Goal: Navigation & Orientation: Find specific page/section

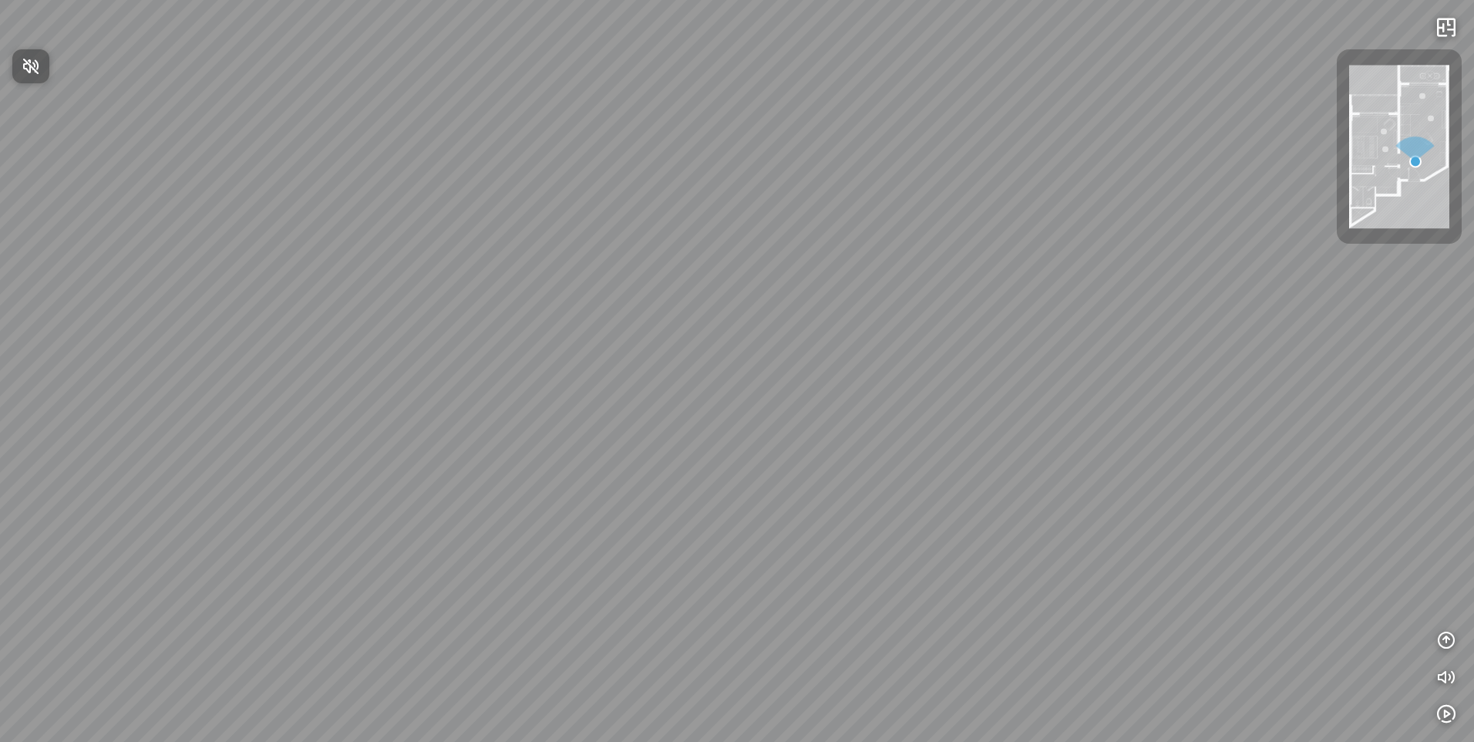
click at [883, 42] on div at bounding box center [737, 371] width 1474 height 742
click at [883, 42] on div "Bedroom" at bounding box center [737, 371] width 1474 height 742
click at [839, 514] on div "Bedroom" at bounding box center [737, 371] width 1474 height 742
click at [805, 427] on div at bounding box center [737, 371] width 1474 height 742
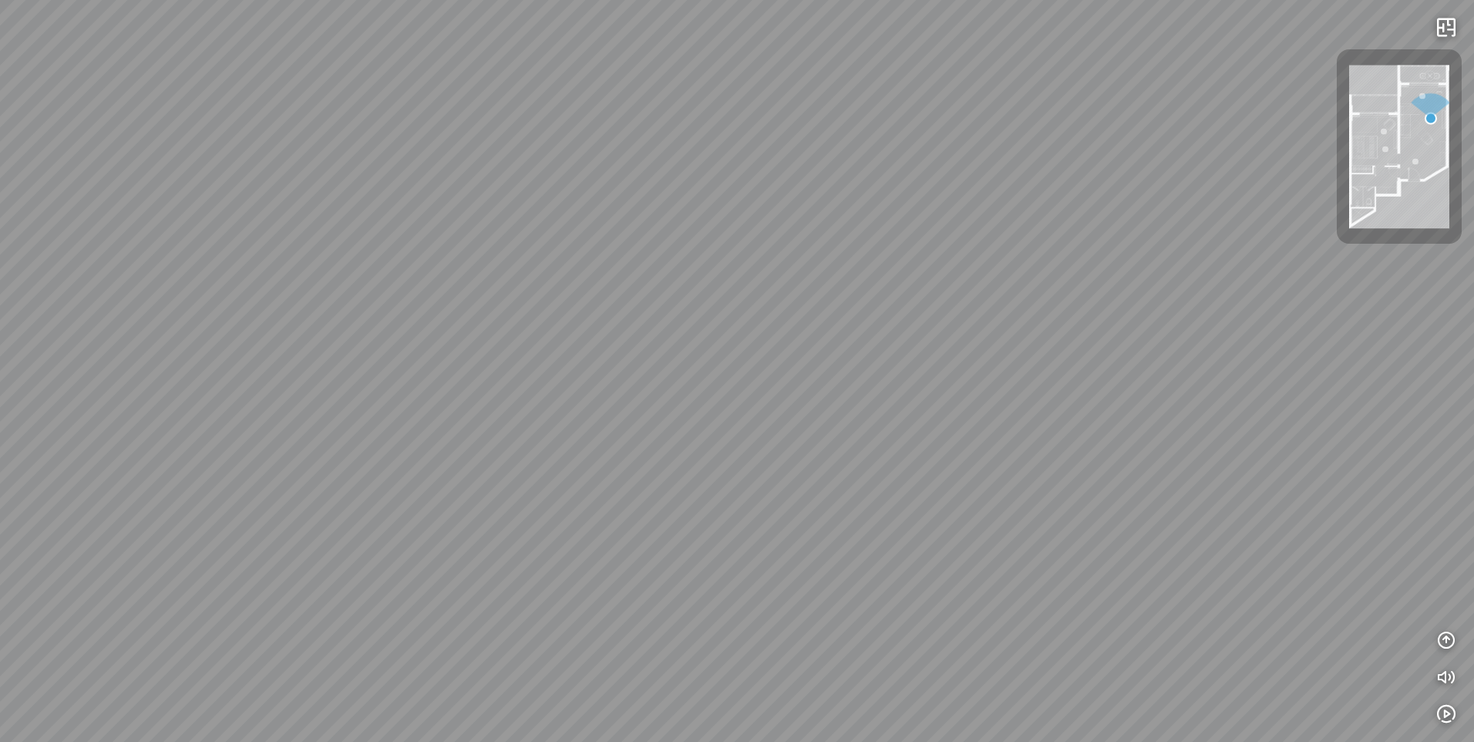
click at [805, 427] on div at bounding box center [737, 371] width 1474 height 742
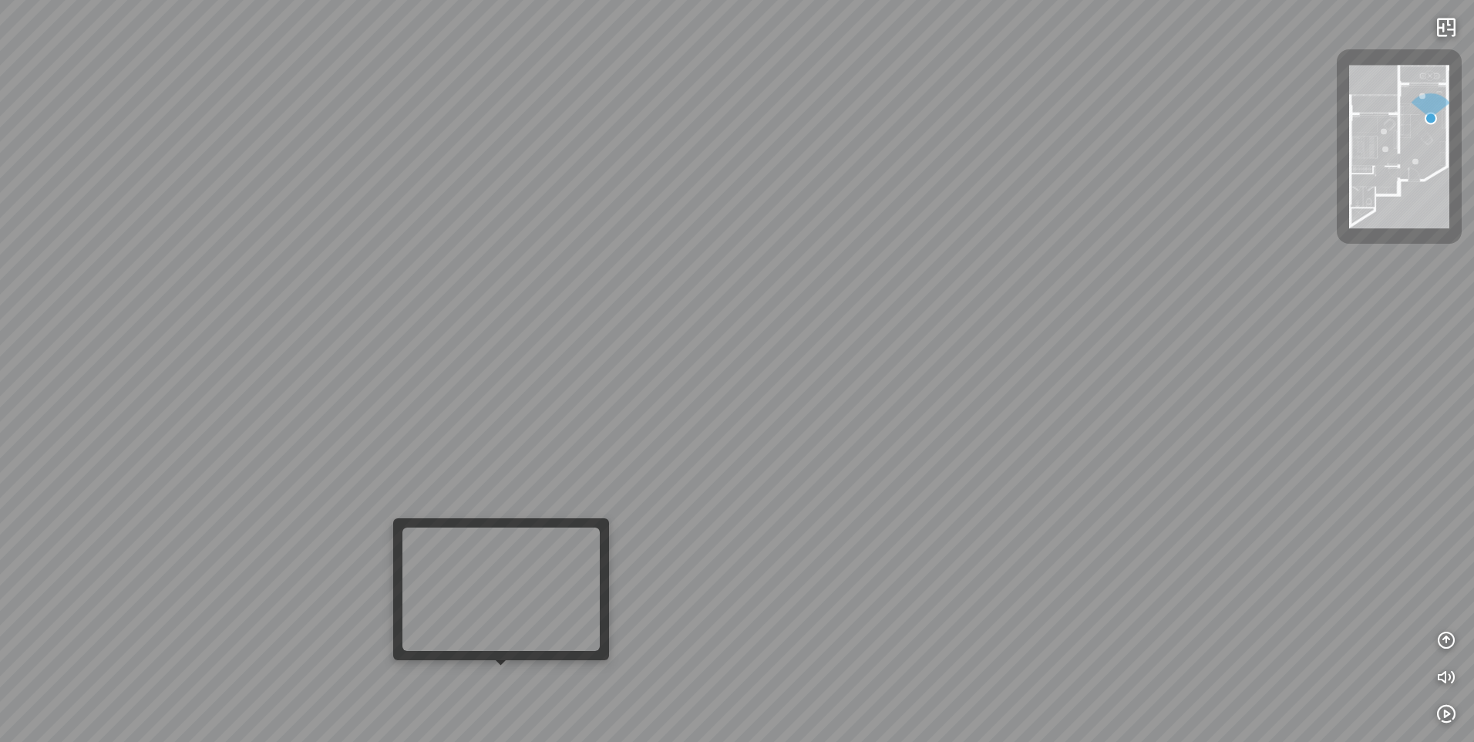
click at [504, 677] on div "Bedroom" at bounding box center [737, 371] width 1474 height 742
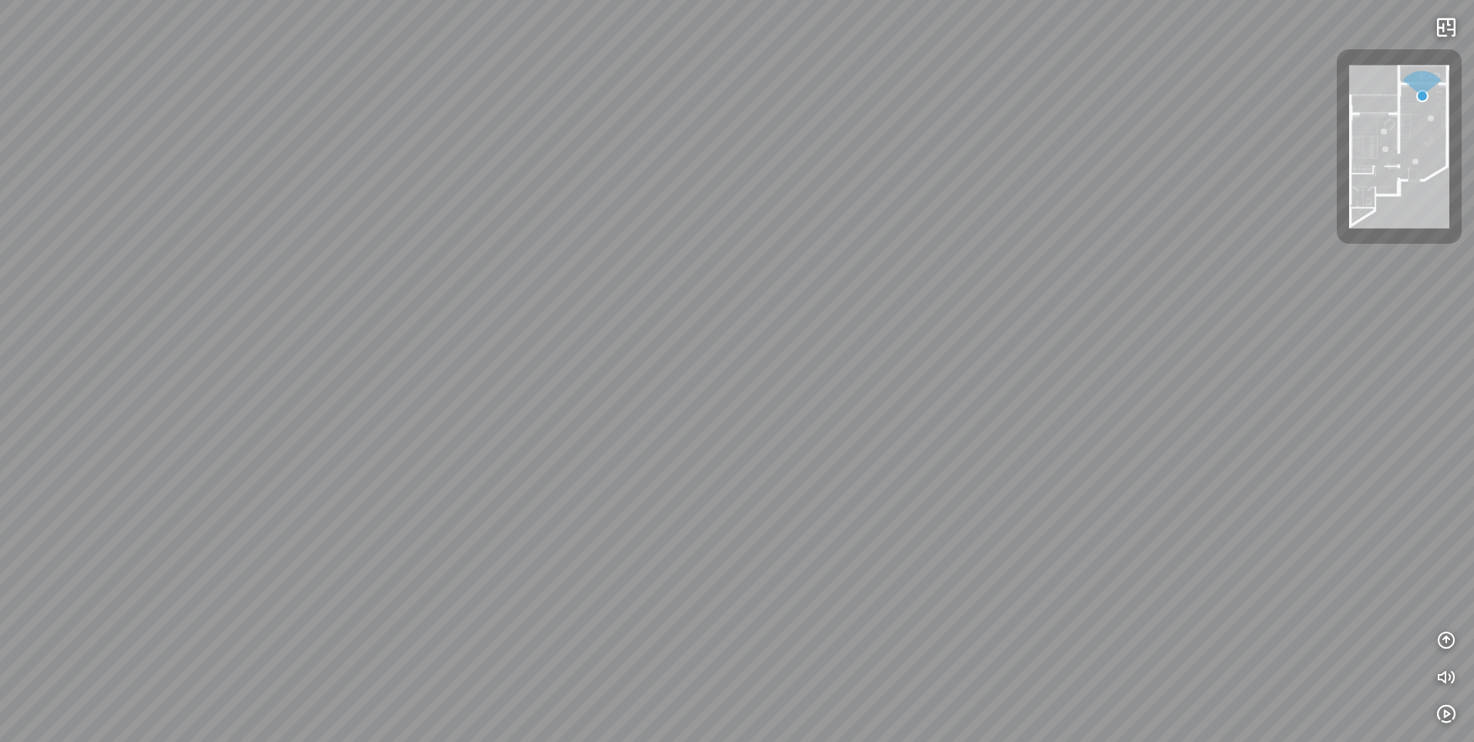
click at [602, 457] on div at bounding box center [737, 371] width 1474 height 742
click at [1372, 135] on img at bounding box center [1399, 147] width 100 height 163
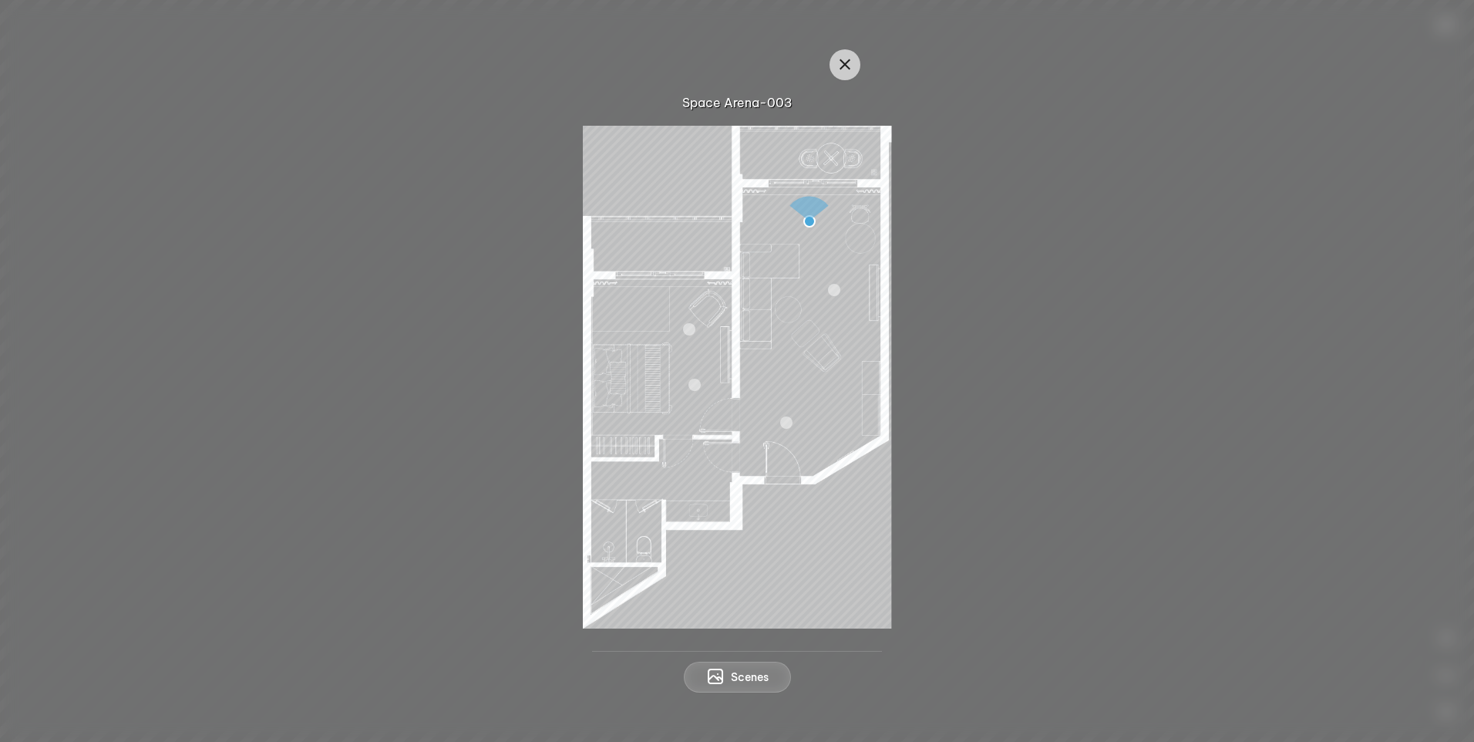
click at [675, 335] on img at bounding box center [737, 377] width 308 height 503
click at [674, 340] on img at bounding box center [737, 377] width 308 height 503
click at [661, 392] on img at bounding box center [737, 377] width 308 height 503
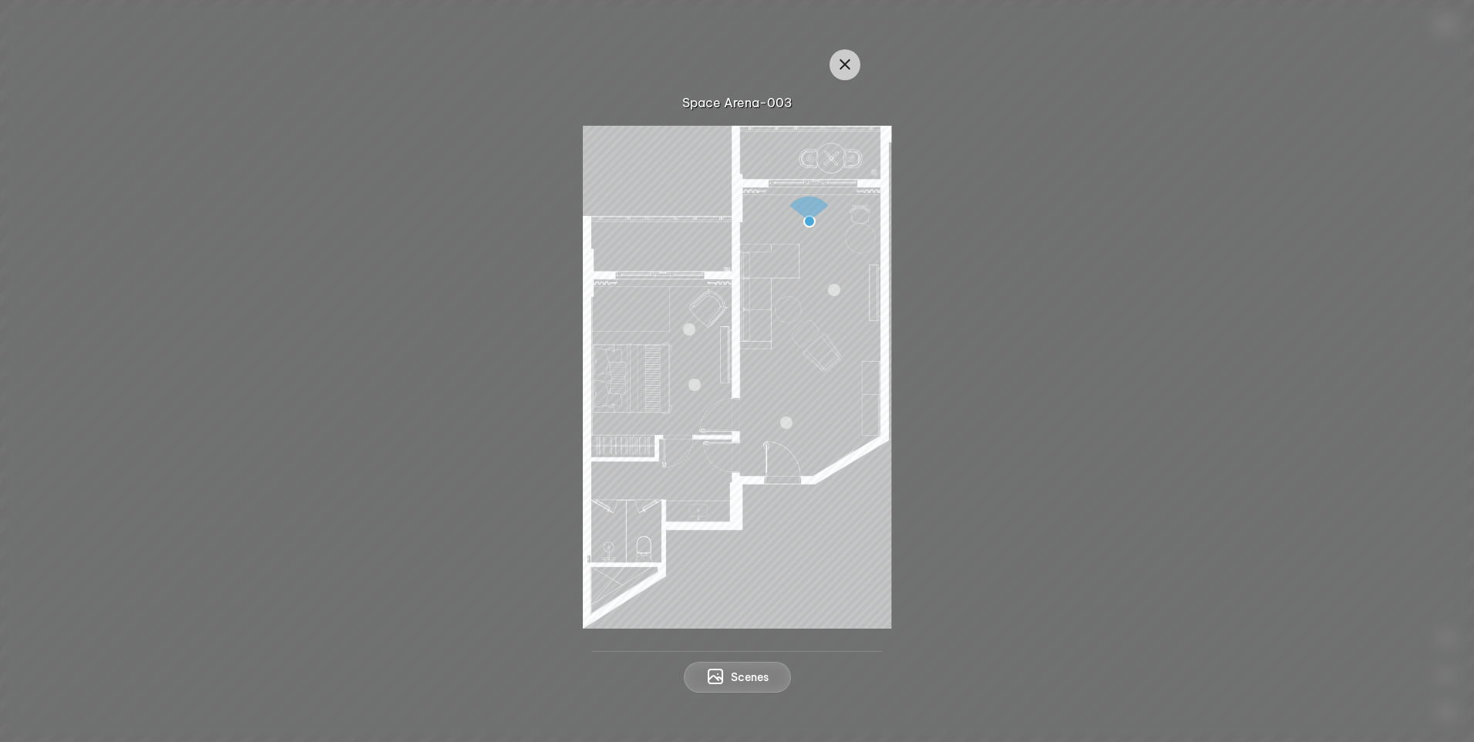
click at [703, 396] on img at bounding box center [737, 377] width 308 height 503
click at [698, 385] on div at bounding box center [695, 385] width 12 height 12
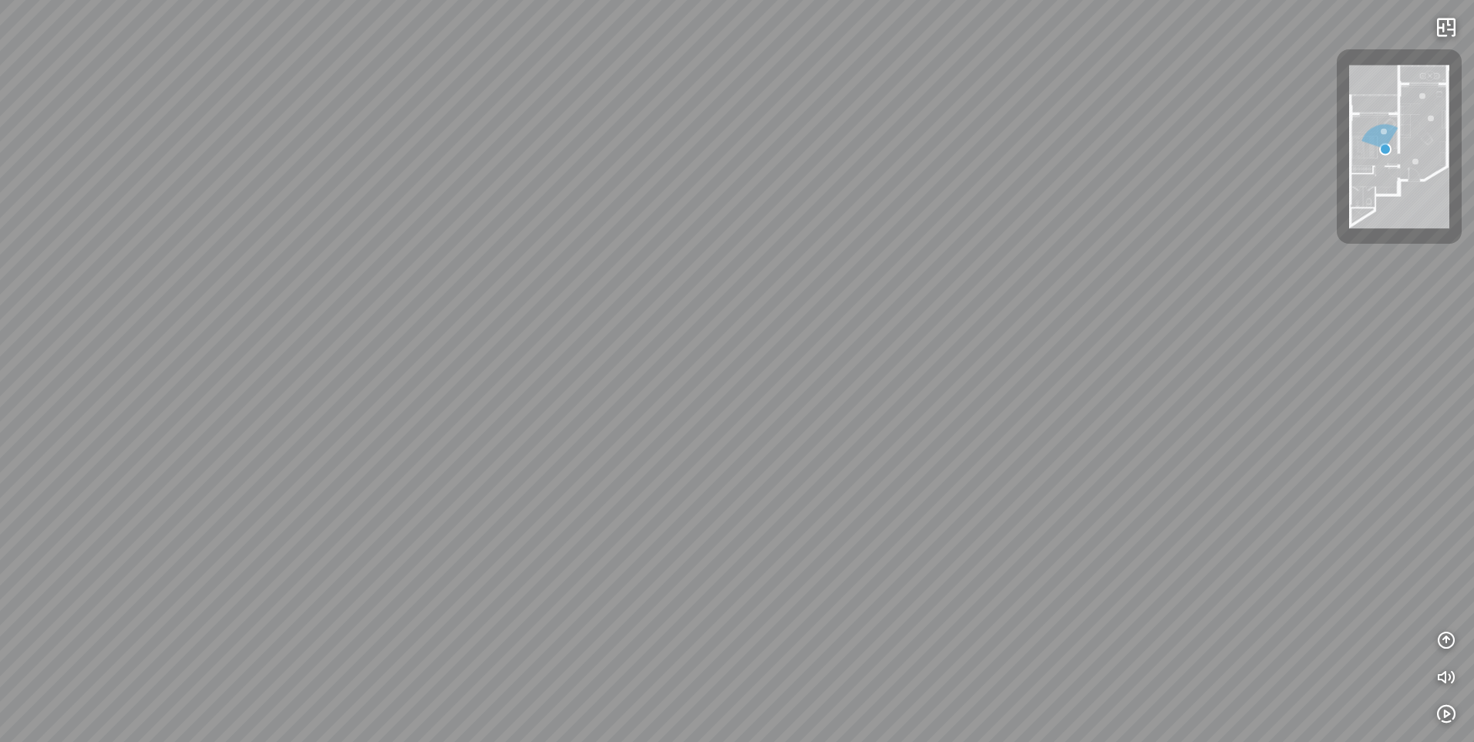
drag, startPoint x: 636, startPoint y: 477, endPoint x: 996, endPoint y: 480, distance: 360.1
click at [992, 480] on div "Living Room" at bounding box center [737, 371] width 1474 height 742
drag, startPoint x: 1009, startPoint y: 480, endPoint x: 1105, endPoint y: 490, distance: 96.1
click at [1089, 490] on div "Living Room" at bounding box center [737, 371] width 1474 height 742
click at [588, 500] on div "Living Room" at bounding box center [737, 371] width 1474 height 742
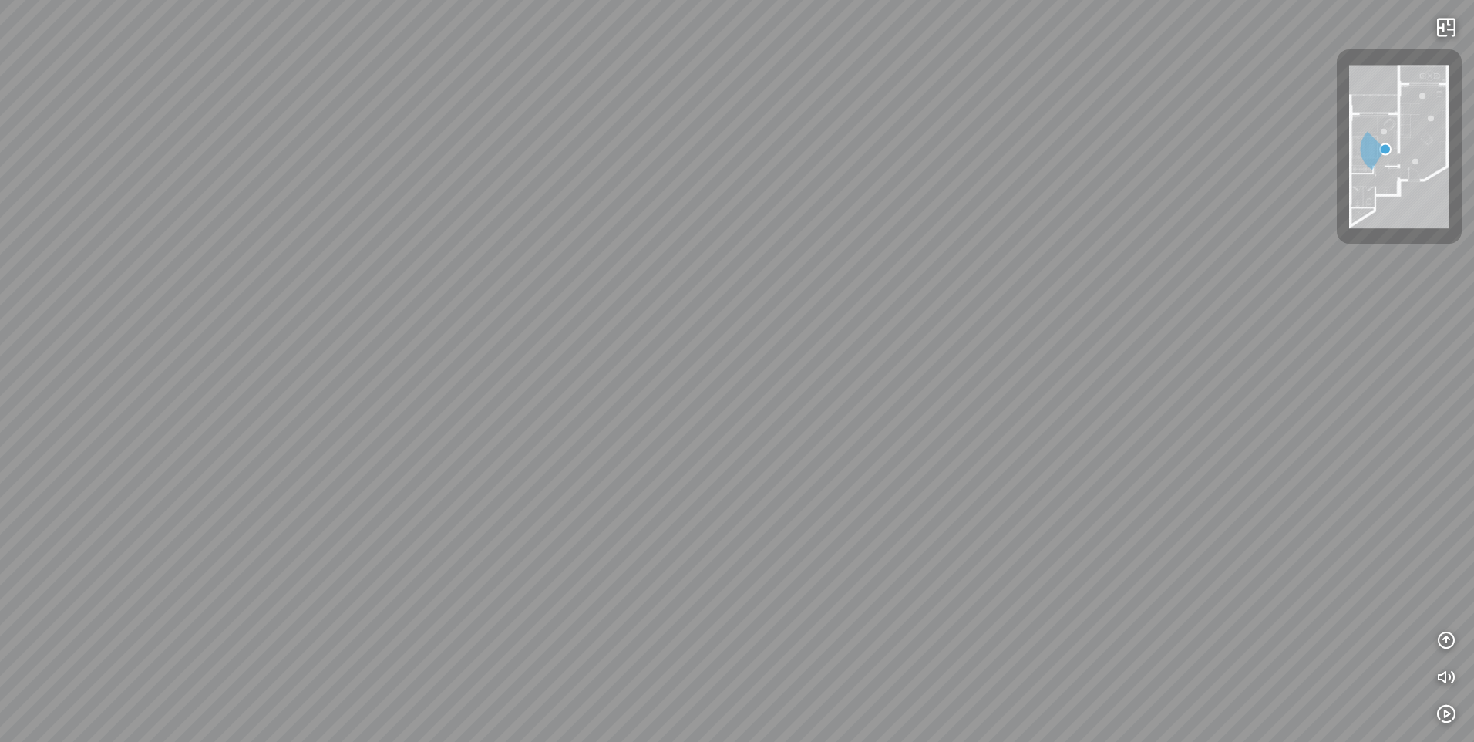
drag, startPoint x: 676, startPoint y: 500, endPoint x: 1020, endPoint y: 419, distance: 353.9
click at [1020, 419] on div "Living Room" at bounding box center [737, 371] width 1474 height 742
drag, startPoint x: 1225, startPoint y: 342, endPoint x: 1383, endPoint y: -6, distance: 382.3
click at [1383, 0] on html "Living Room INFO: krpano 1.20.8 (build [DATE]) INFO: HTML5/Desktop - Microsoft …" at bounding box center [737, 371] width 1474 height 742
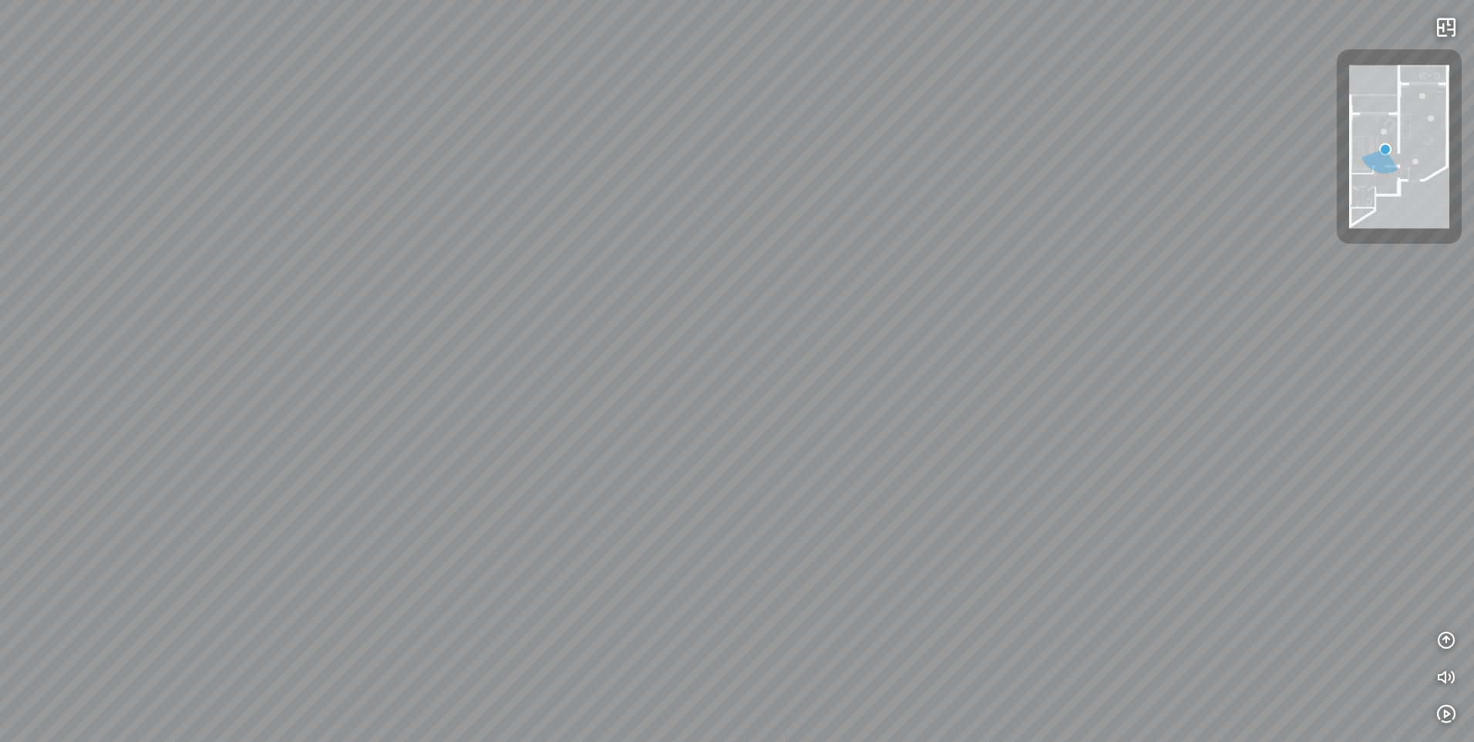
click at [800, 217] on div "Living Room" at bounding box center [737, 371] width 1474 height 742
click at [555, 407] on div "Living Room" at bounding box center [737, 371] width 1474 height 742
drag, startPoint x: 509, startPoint y: 468, endPoint x: 454, endPoint y: 573, distance: 118.3
click at [474, 528] on div "Living Room" at bounding box center [737, 371] width 1474 height 742
drag, startPoint x: 454, startPoint y: 573, endPoint x: 428, endPoint y: 682, distance: 111.8
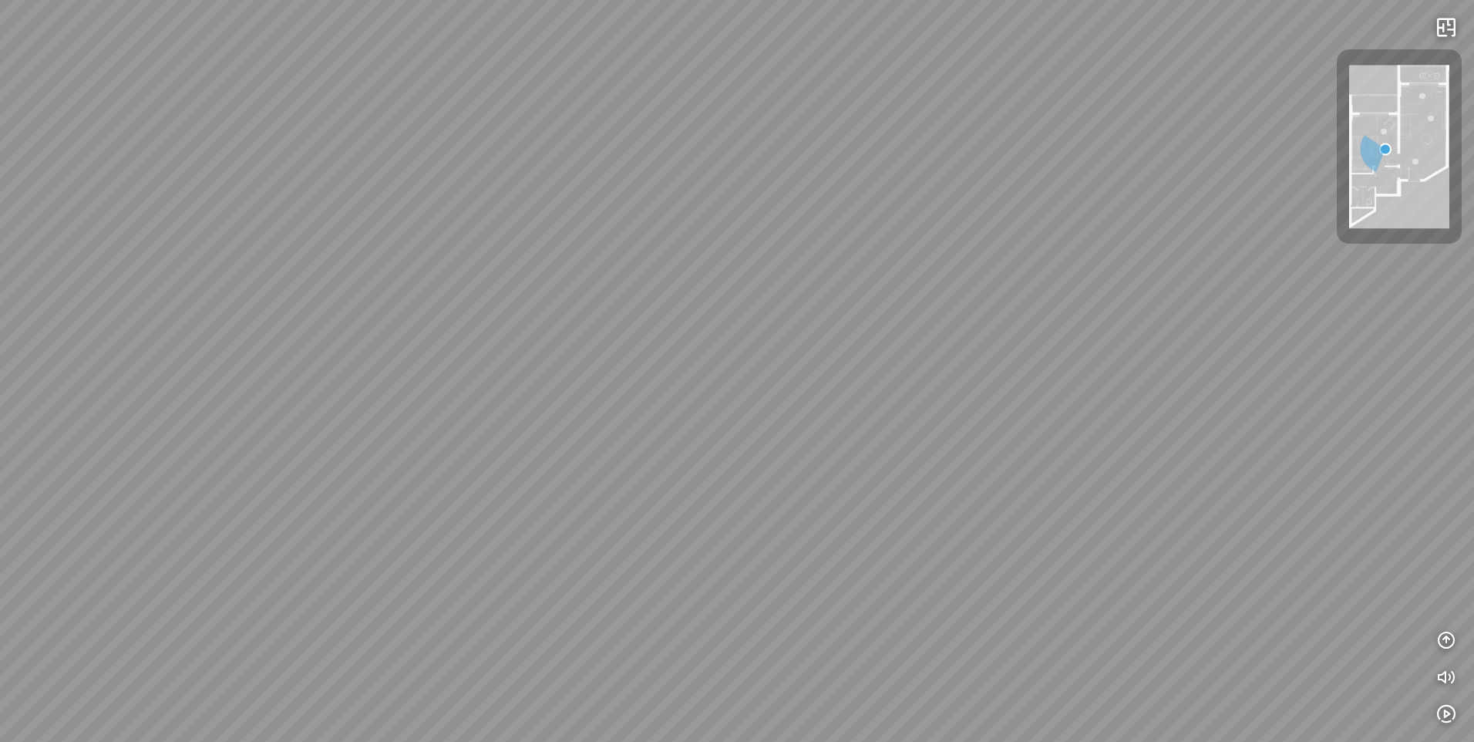
click at [440, 611] on div "Living Room" at bounding box center [737, 371] width 1474 height 742
drag, startPoint x: 428, startPoint y: 682, endPoint x: 831, endPoint y: 714, distance: 403.8
click at [783, 741] on html "Living Room INFO: krpano 1.20.8 (build [DATE]) INFO: HTML5/Desktop - Microsoft …" at bounding box center [737, 371] width 1474 height 742
click at [790, 352] on div "Living Room" at bounding box center [737, 371] width 1474 height 742
drag, startPoint x: 1001, startPoint y: 314, endPoint x: 393, endPoint y: 581, distance: 664.4
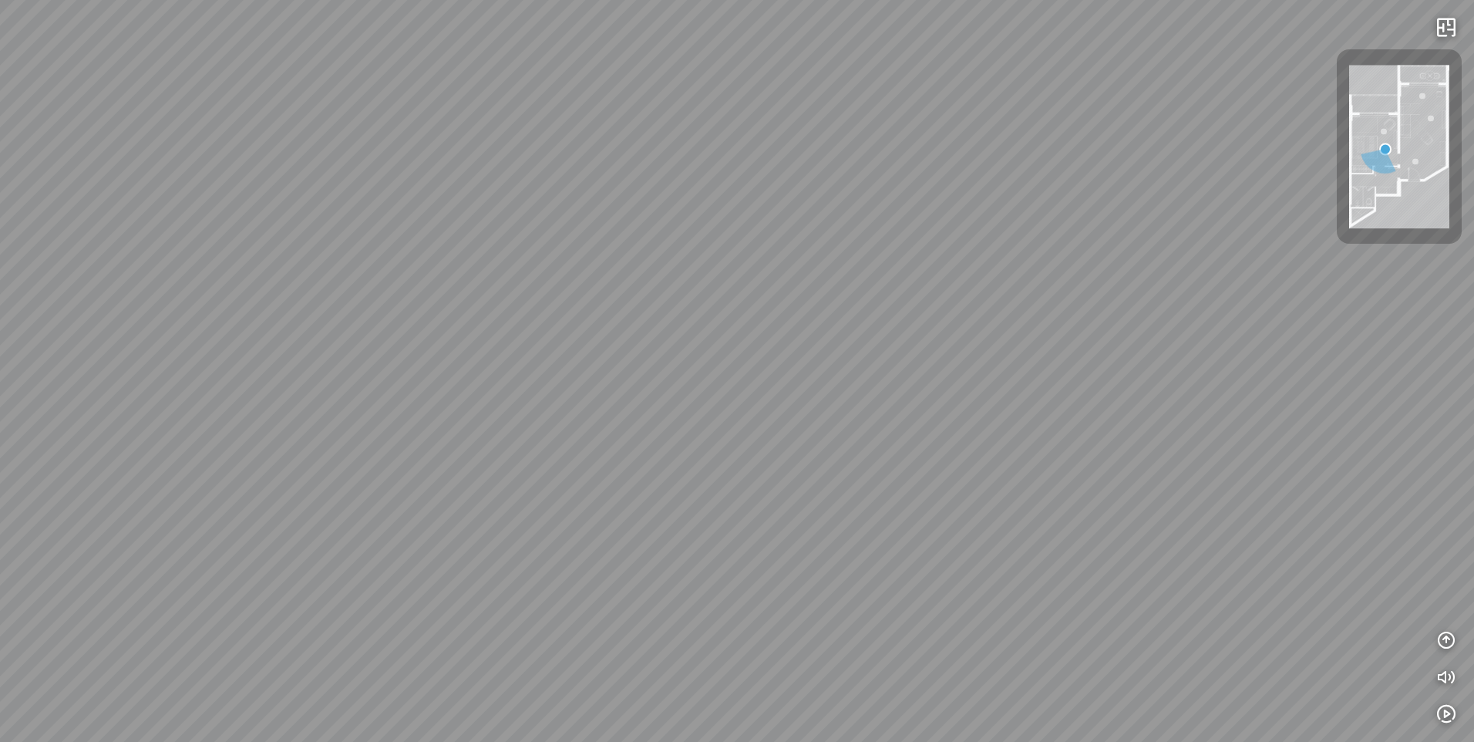
click at [716, 436] on div "Living Room" at bounding box center [737, 371] width 1474 height 742
click at [416, 571] on div "Living Room" at bounding box center [737, 371] width 1474 height 742
drag, startPoint x: 195, startPoint y: 666, endPoint x: 174, endPoint y: 672, distance: 22.5
click at [180, 670] on div "Living Room" at bounding box center [737, 371] width 1474 height 742
click at [1012, 429] on div "Living Room" at bounding box center [737, 371] width 1474 height 742
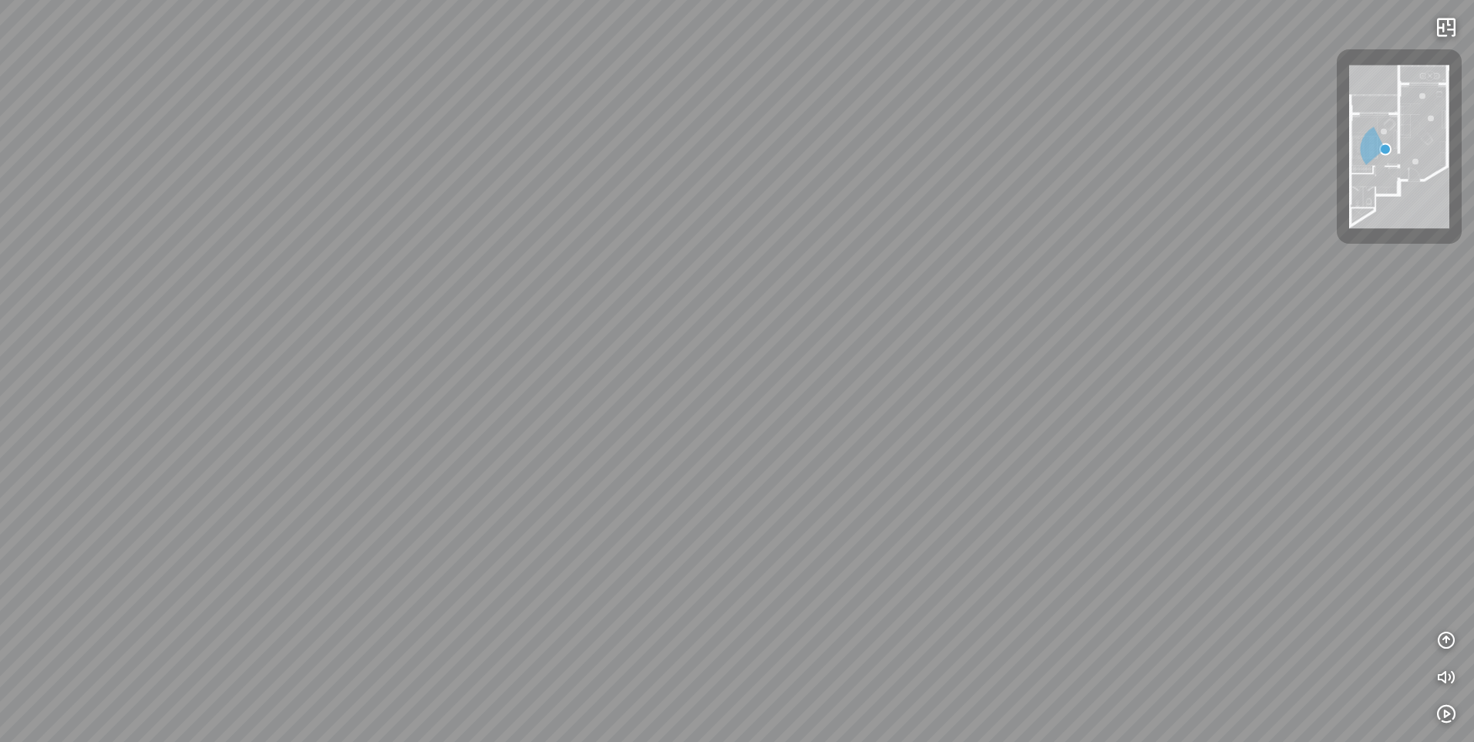
click at [174, 436] on div "Living Room" at bounding box center [737, 371] width 1474 height 742
drag, startPoint x: 1108, startPoint y: 554, endPoint x: 551, endPoint y: 278, distance: 621.1
click at [565, 283] on div "Living Room" at bounding box center [737, 371] width 1474 height 742
click at [546, 278] on div "Living Room" at bounding box center [737, 371] width 1474 height 742
click at [1383, 175] on img at bounding box center [1399, 147] width 100 height 163
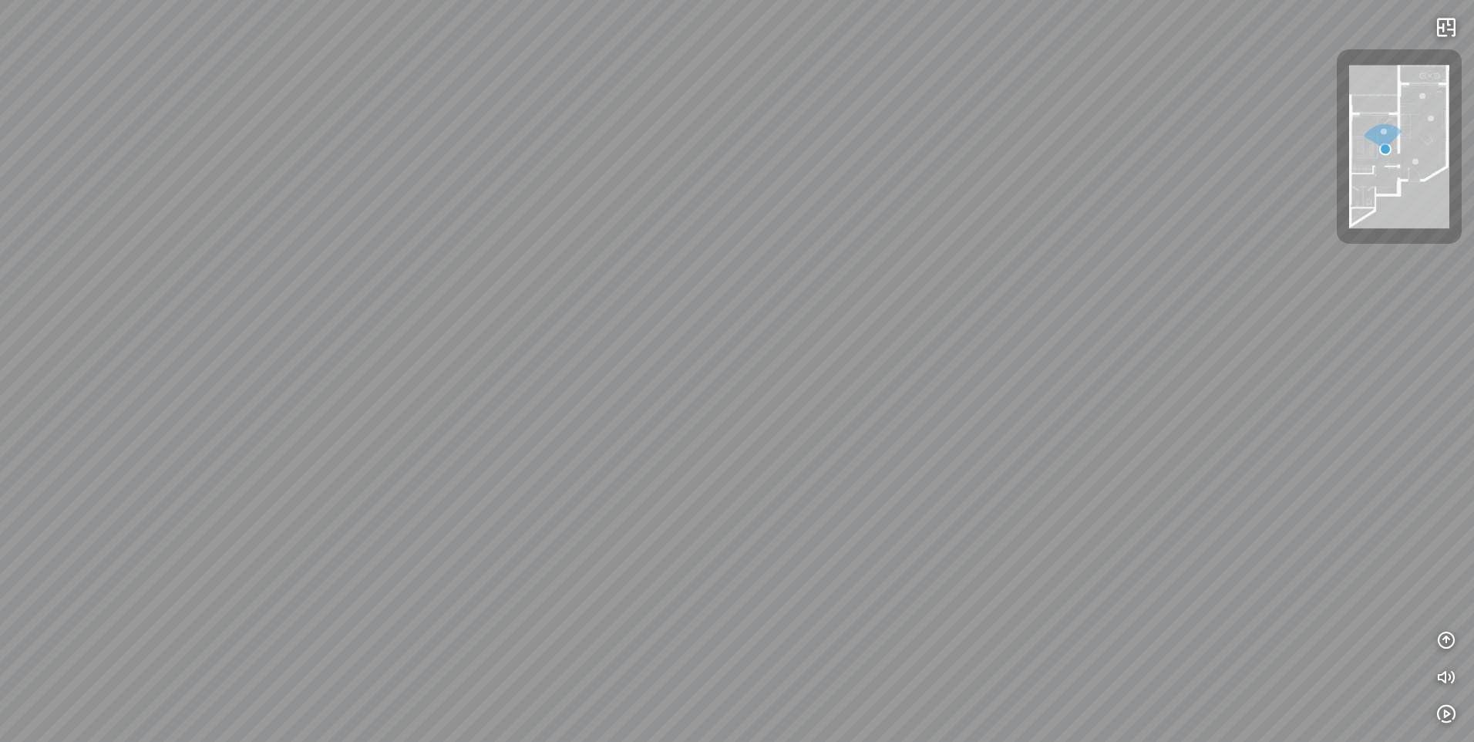
click at [1383, 175] on div at bounding box center [1399, 146] width 125 height 194
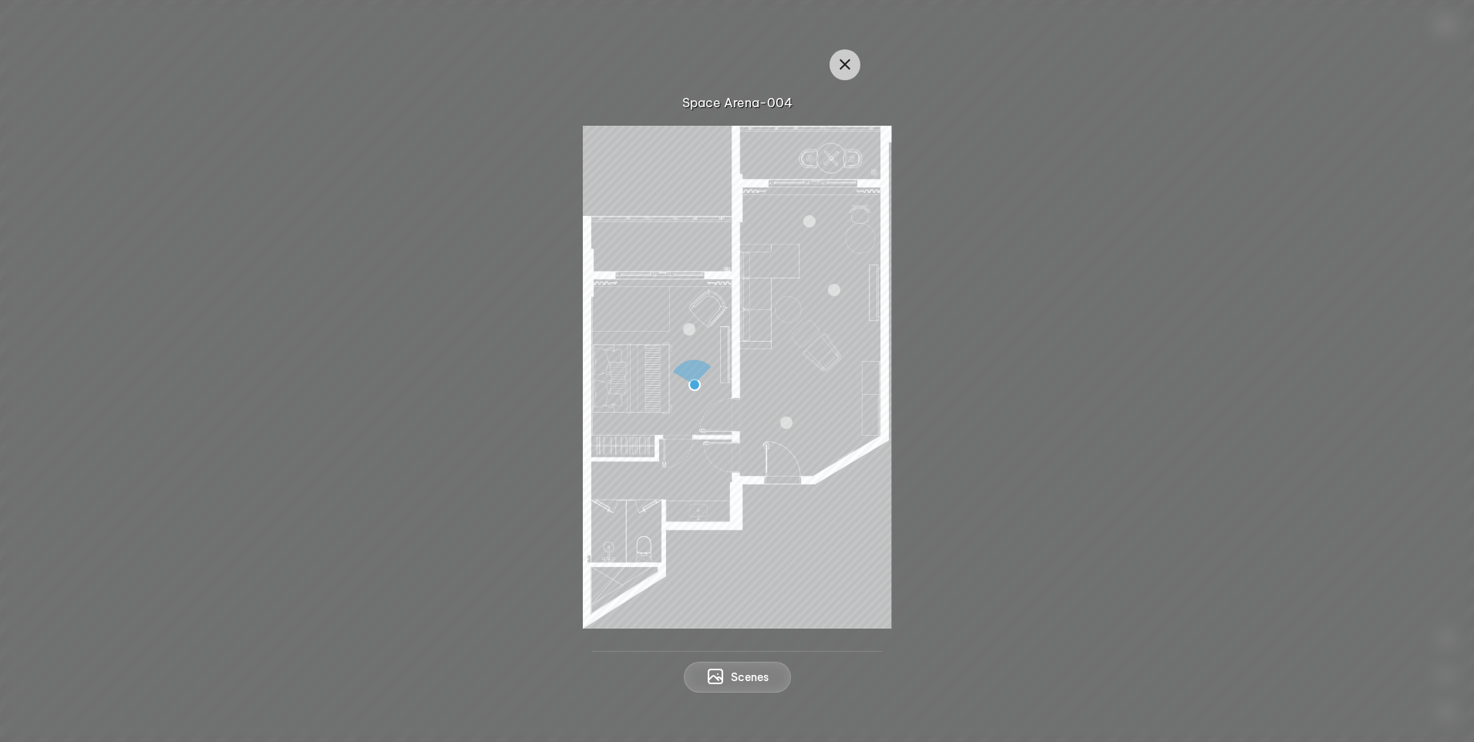
click at [787, 419] on div at bounding box center [786, 422] width 12 height 12
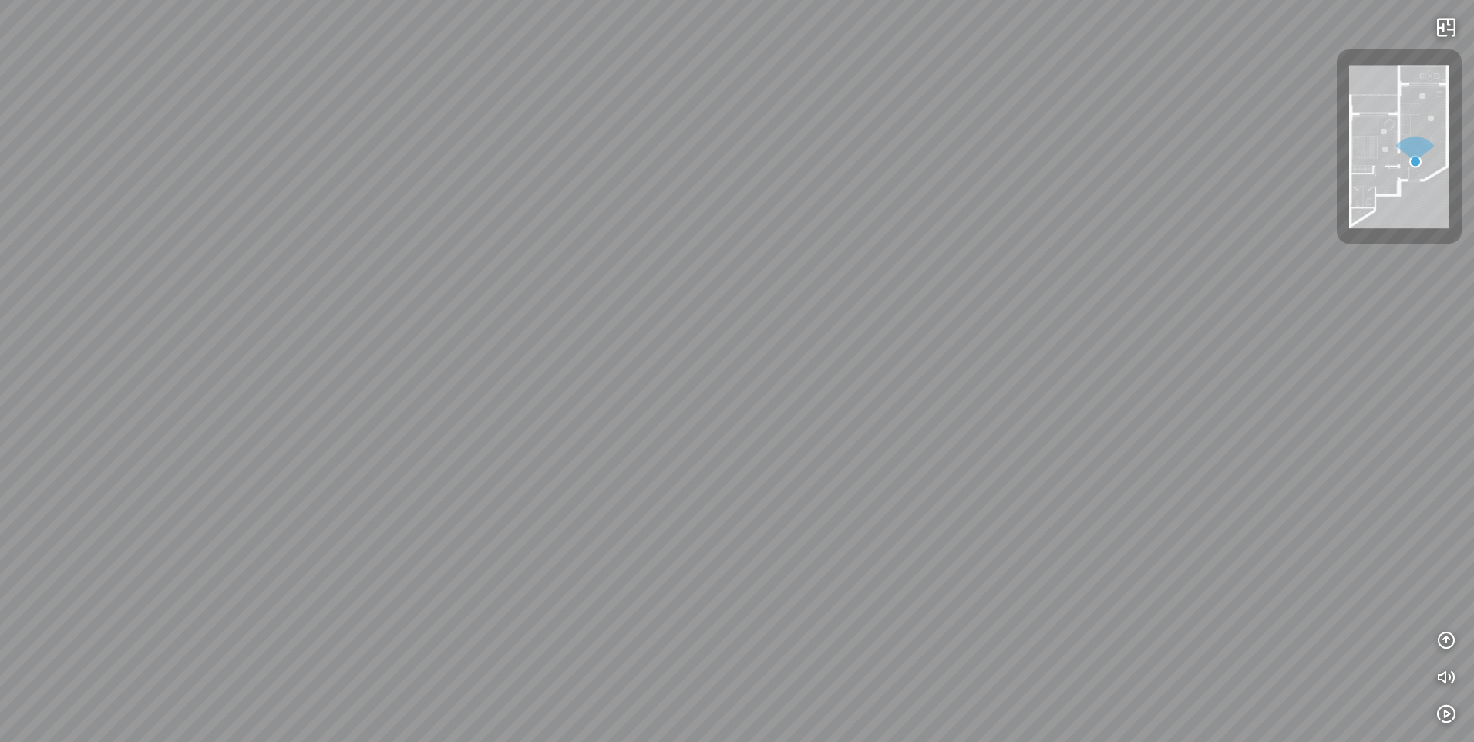
click at [1349, 188] on img at bounding box center [1399, 147] width 100 height 163
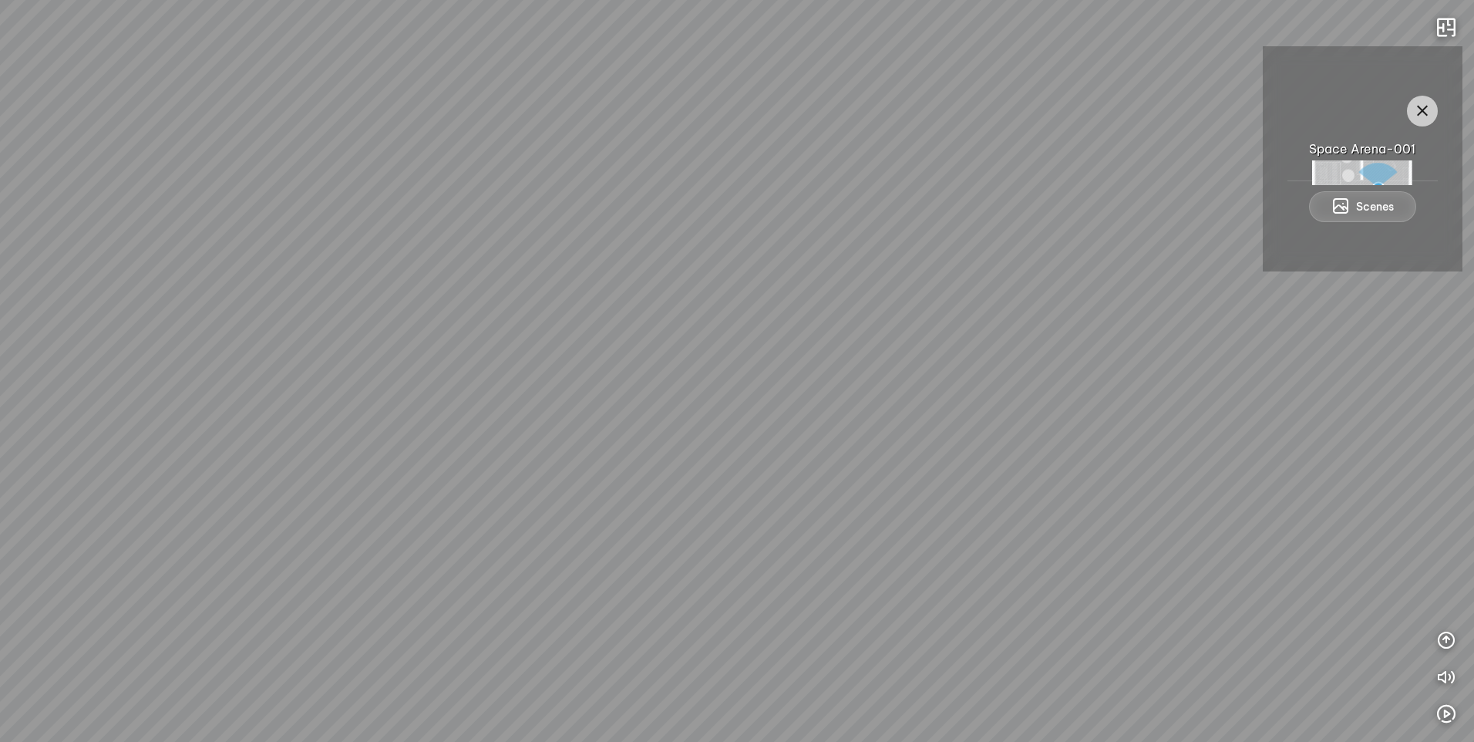
click at [1350, 190] on div "Space Arena-001 Scenes" at bounding box center [1363, 158] width 200 height 224
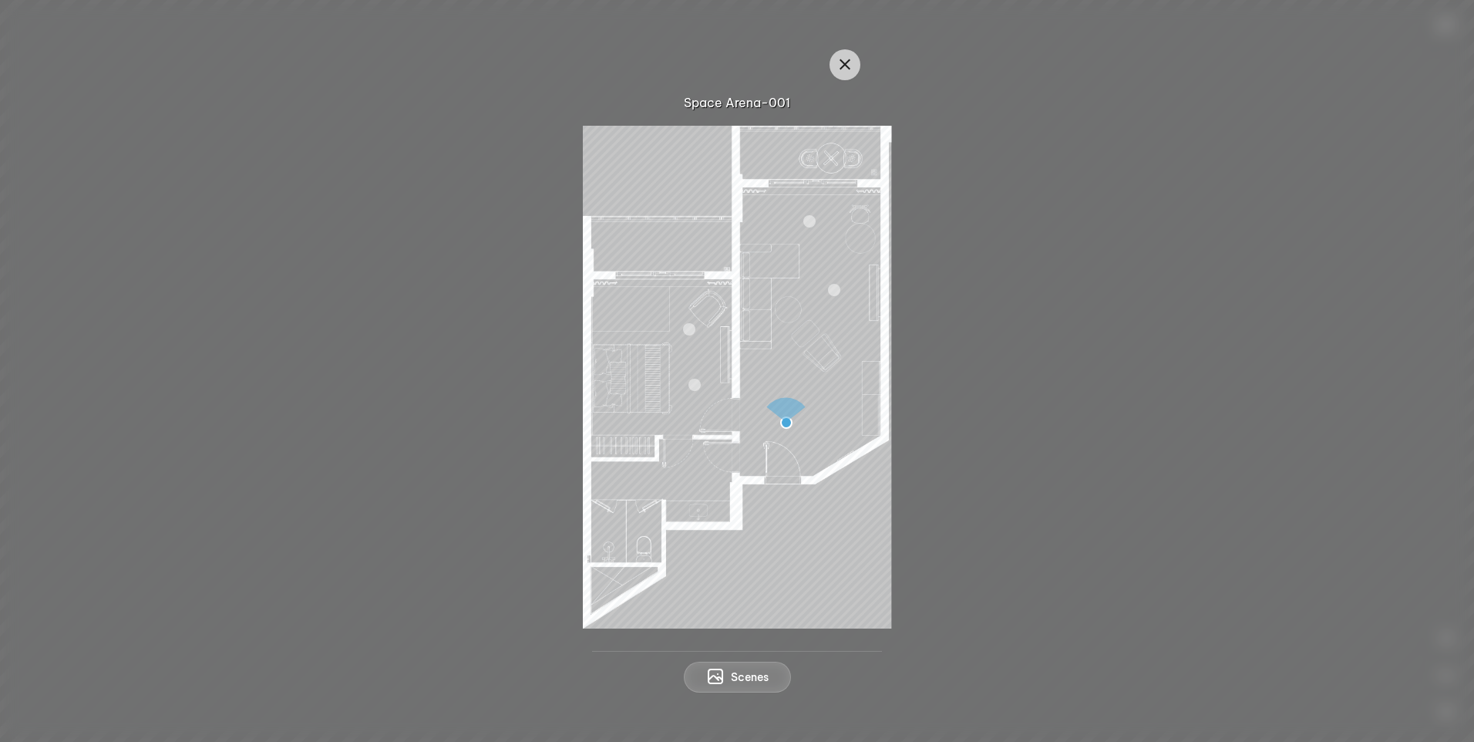
click at [659, 501] on img at bounding box center [737, 377] width 308 height 503
click at [699, 383] on div at bounding box center [695, 385] width 12 height 12
click at [699, 383] on div "Bedroom" at bounding box center [737, 371] width 1474 height 742
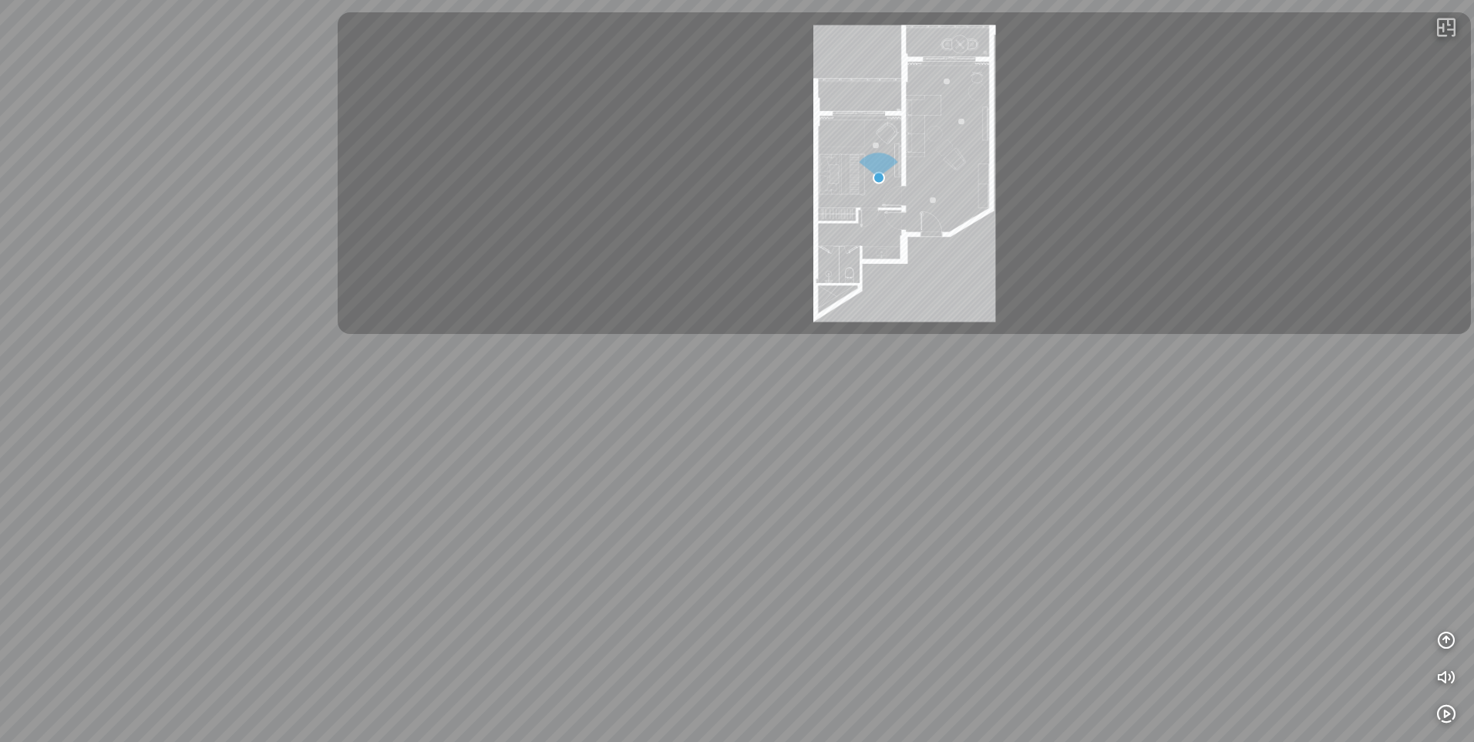
click at [699, 383] on div at bounding box center [737, 371] width 1474 height 742
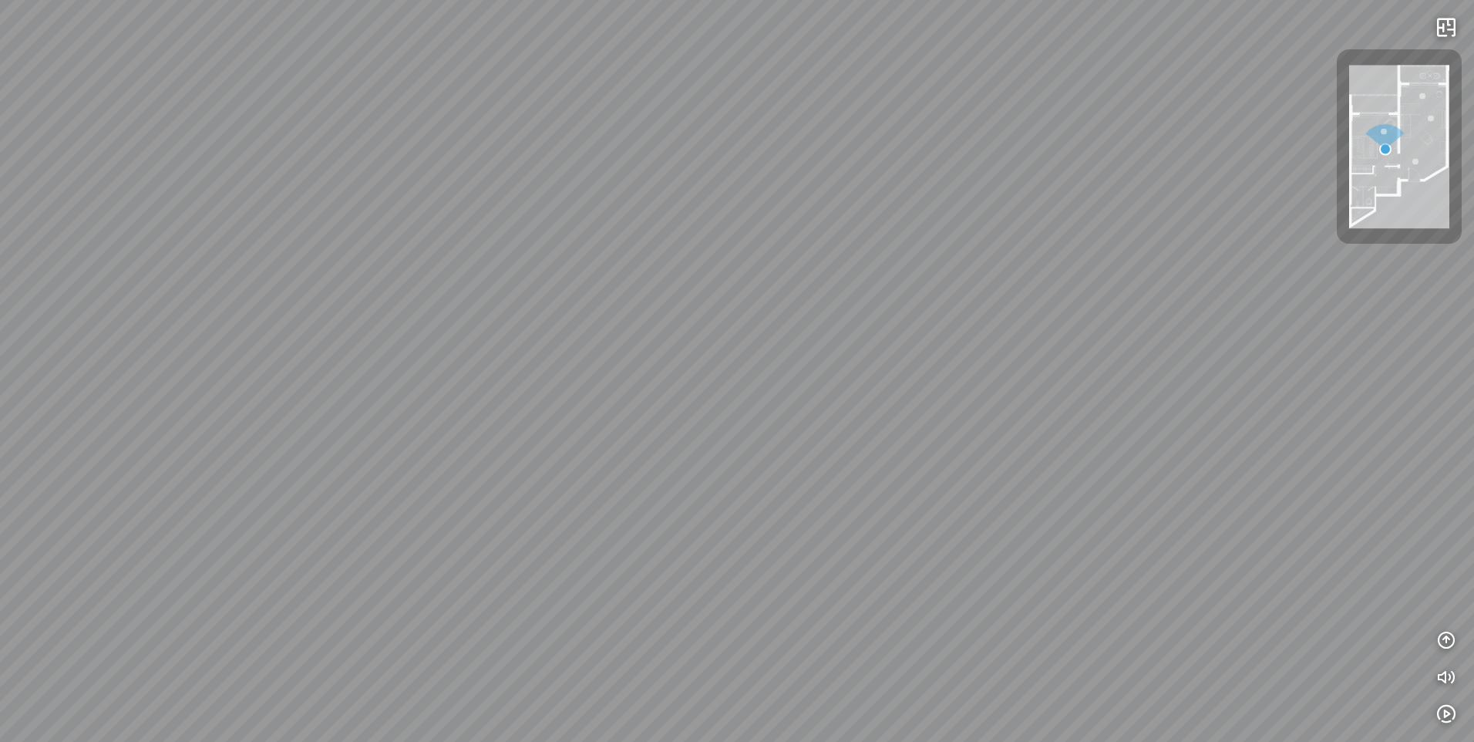
drag, startPoint x: 433, startPoint y: 478, endPoint x: 763, endPoint y: 329, distance: 362.8
click at [503, 440] on div "Living Room" at bounding box center [737, 371] width 1474 height 742
click at [1452, 151] on div at bounding box center [1399, 146] width 125 height 194
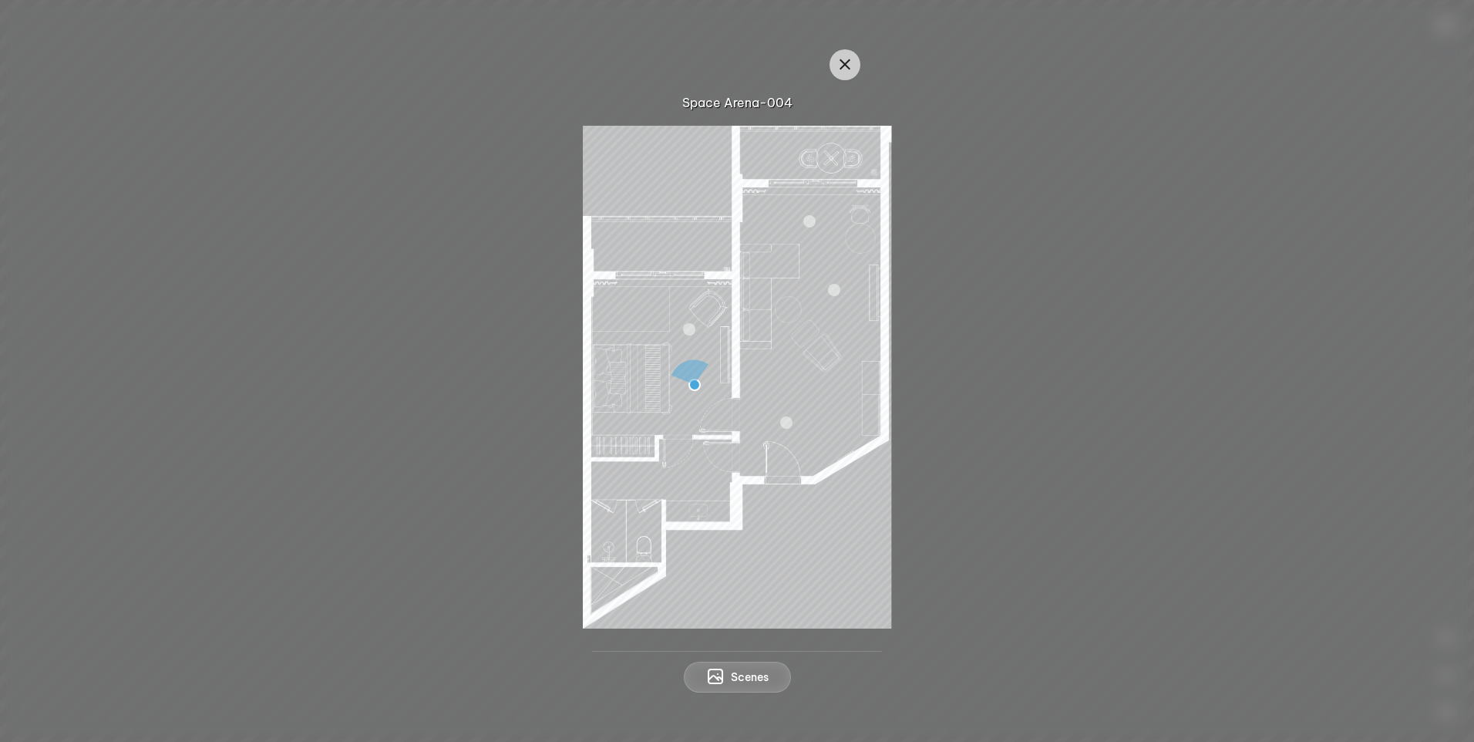
click at [637, 372] on img at bounding box center [737, 377] width 308 height 503
click at [693, 386] on img at bounding box center [737, 377] width 308 height 503
click at [692, 380] on img at bounding box center [737, 377] width 308 height 503
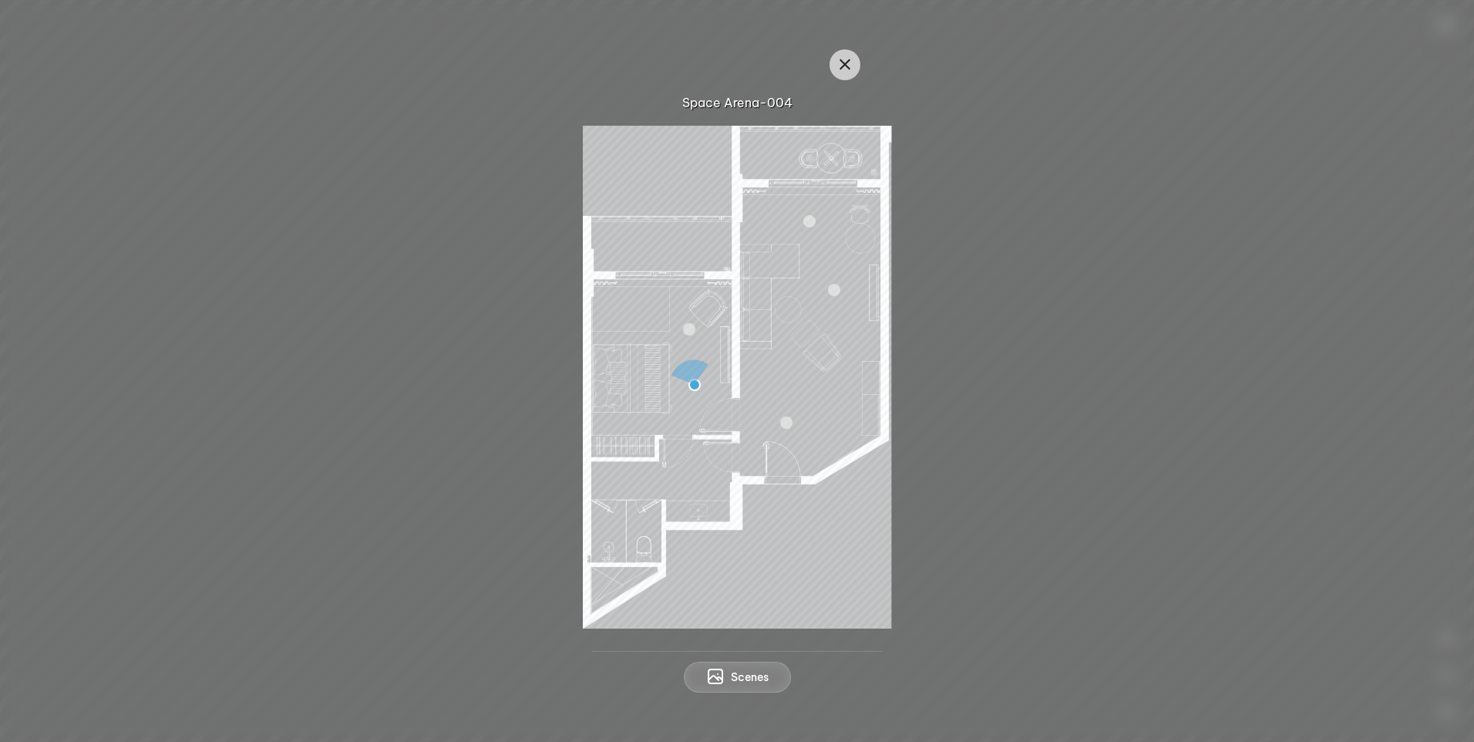
click at [692, 380] on img at bounding box center [737, 377] width 308 height 503
click at [438, 384] on div at bounding box center [737, 377] width 1400 height 503
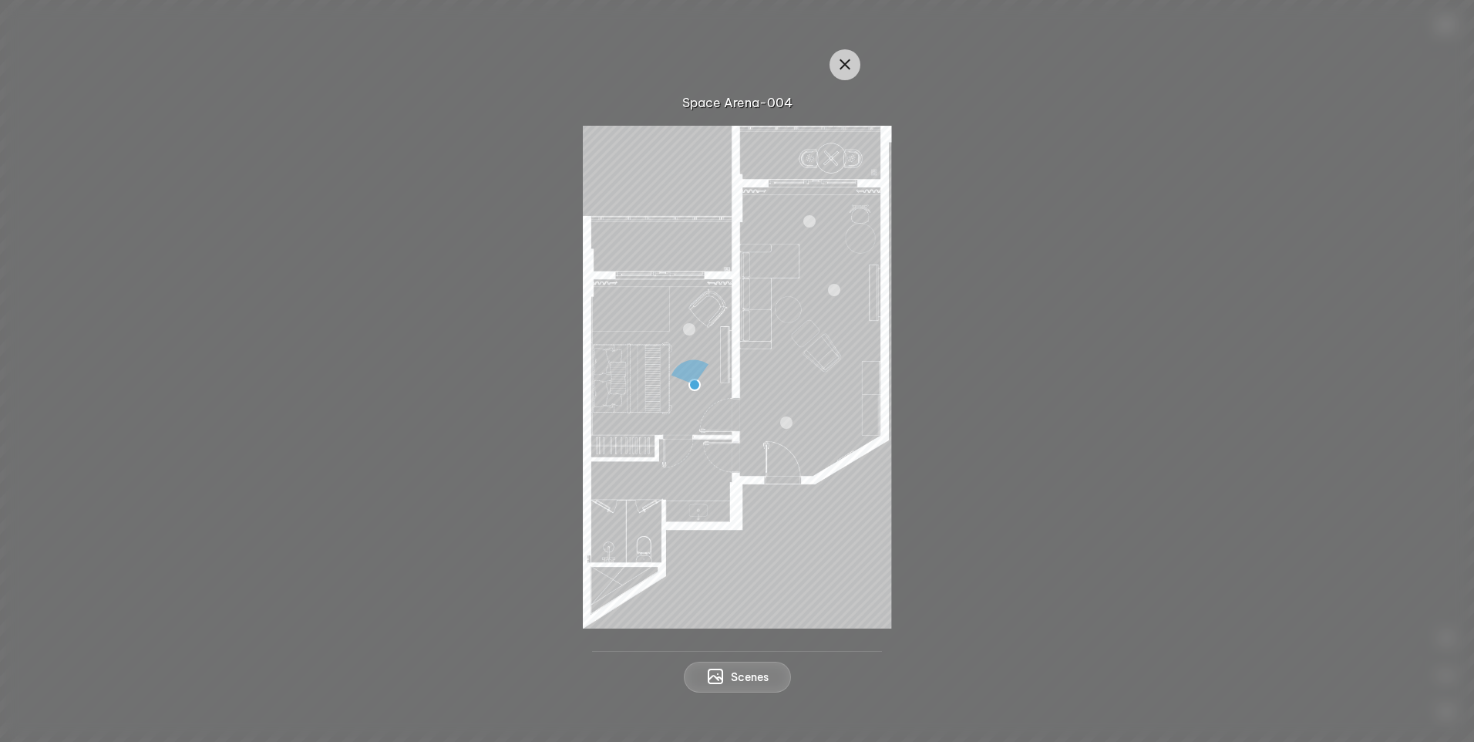
click at [438, 384] on div at bounding box center [737, 377] width 1400 height 503
click at [838, 64] on icon "button" at bounding box center [845, 65] width 19 height 19
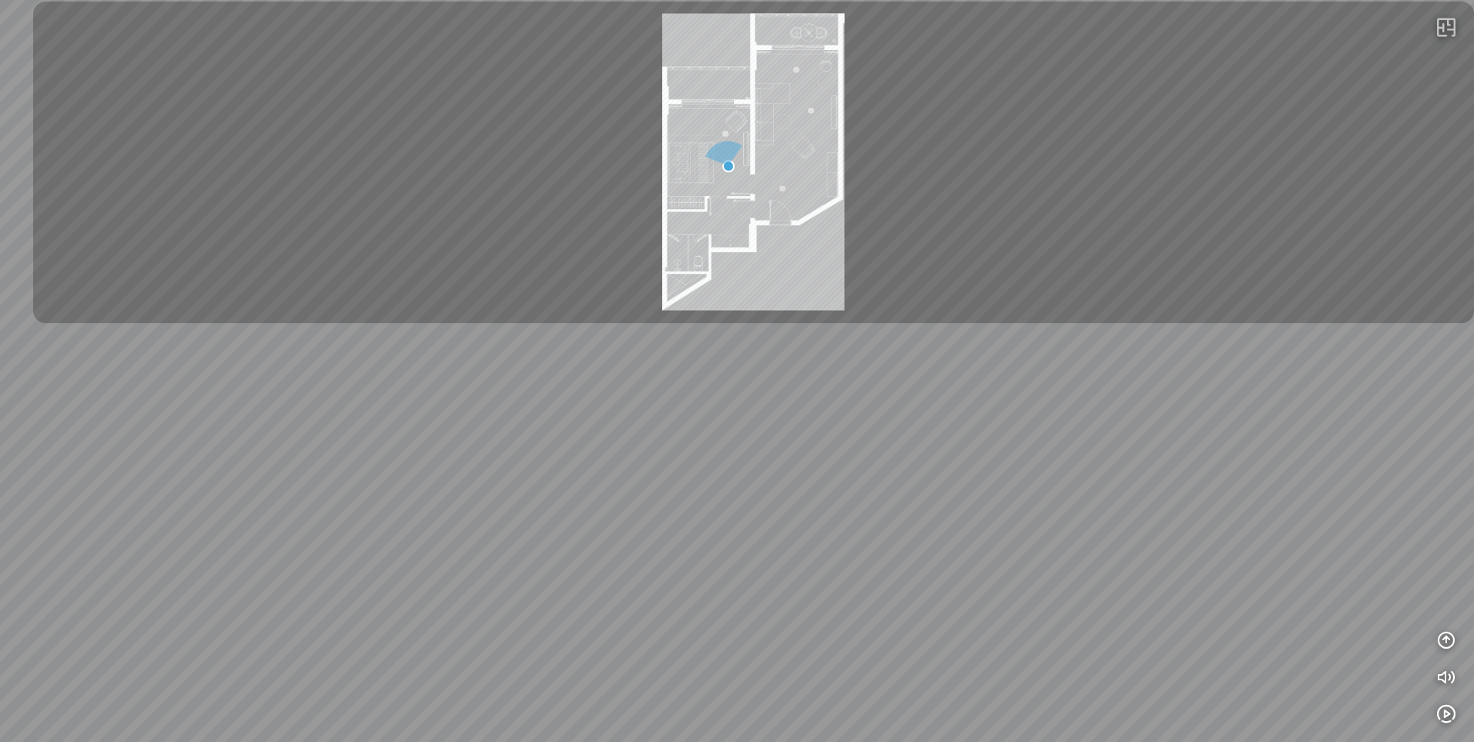
click at [838, 64] on div at bounding box center [753, 162] width 1417 height 297
click at [838, 64] on img at bounding box center [753, 162] width 182 height 297
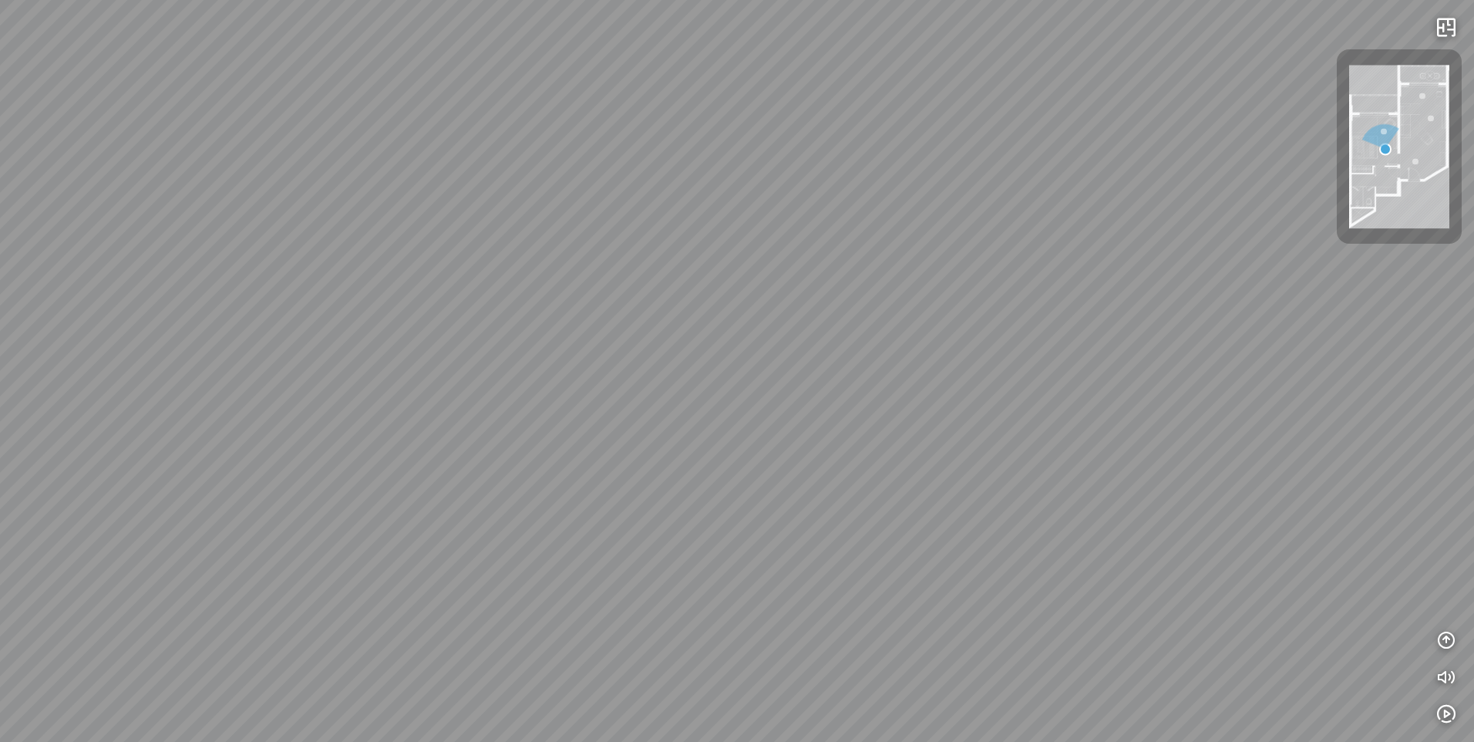
click at [412, 496] on div "Living Room" at bounding box center [737, 371] width 1474 height 742
drag, startPoint x: 412, startPoint y: 496, endPoint x: 797, endPoint y: 382, distance: 402.1
click at [474, 469] on div at bounding box center [737, 371] width 1474 height 742
click at [747, 389] on div at bounding box center [737, 371] width 1474 height 742
drag, startPoint x: 797, startPoint y: 382, endPoint x: 1053, endPoint y: 345, distance: 258.7
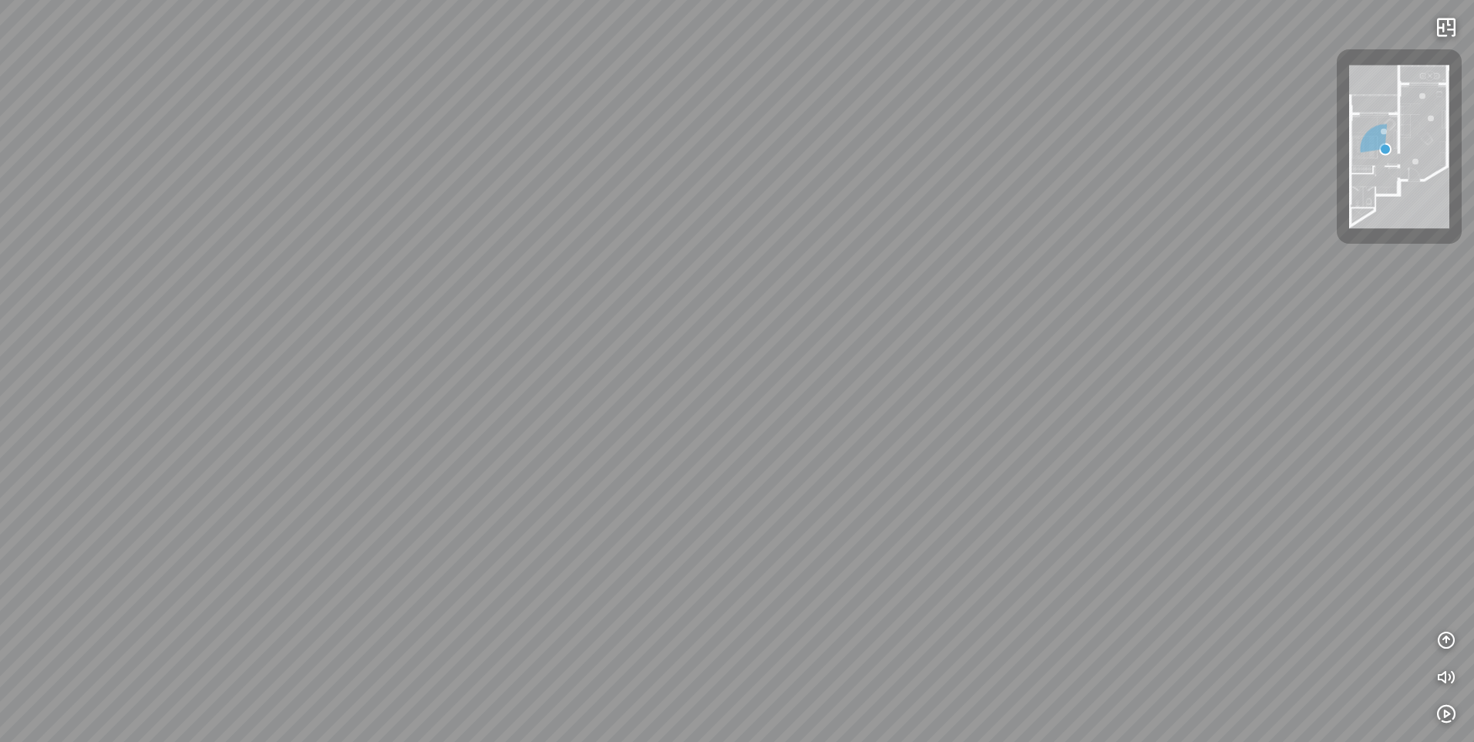
click at [1032, 348] on div at bounding box center [737, 371] width 1474 height 742
click at [1046, 345] on div at bounding box center [737, 371] width 1474 height 742
click at [1056, 344] on div at bounding box center [737, 371] width 1474 height 742
drag, startPoint x: 1053, startPoint y: 261, endPoint x: 1071, endPoint y: 256, distance: 19.1
click at [1069, 257] on div "Living Room" at bounding box center [737, 371] width 1474 height 742
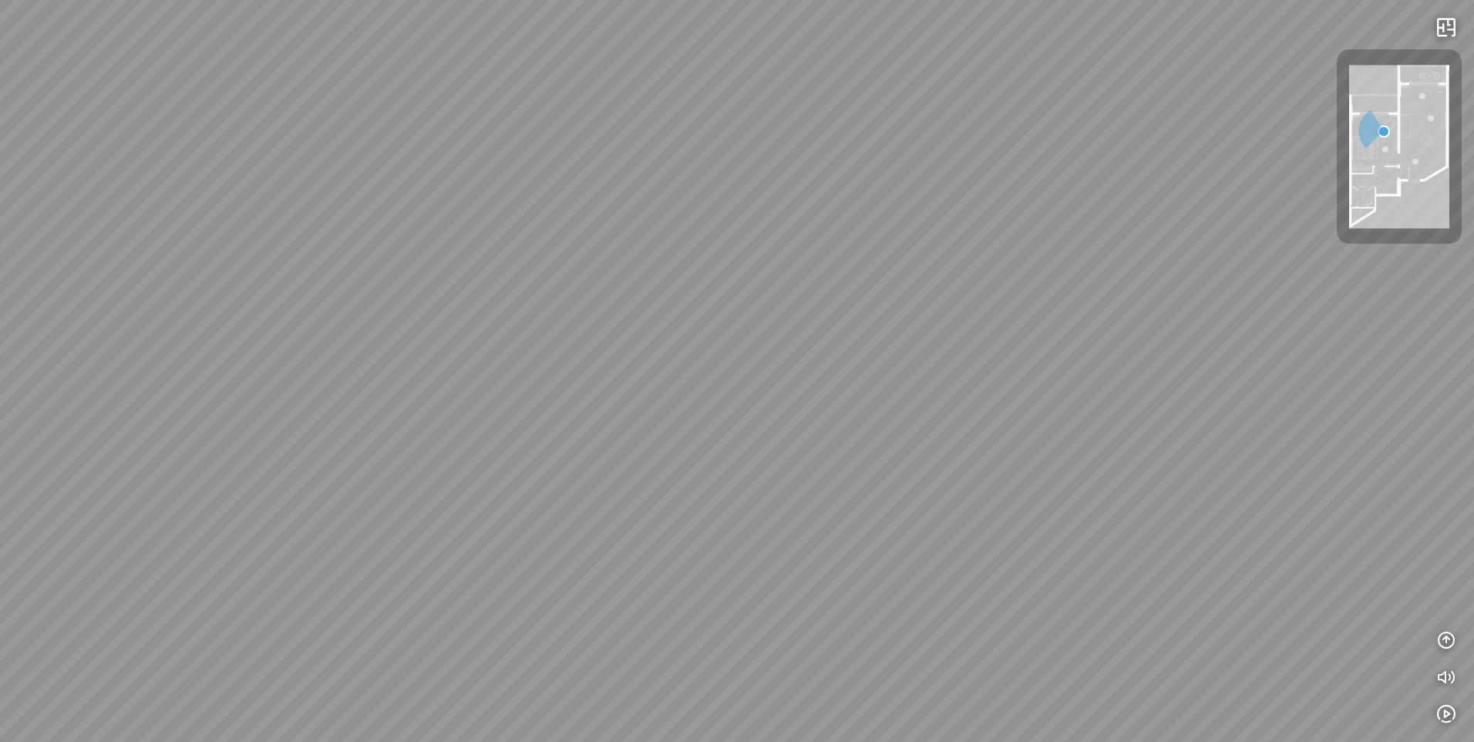
click at [1071, 256] on div "Living Room" at bounding box center [737, 371] width 1474 height 742
drag, startPoint x: 453, startPoint y: 388, endPoint x: 746, endPoint y: 286, distance: 310.9
click at [644, 315] on div "Living Room" at bounding box center [737, 371] width 1474 height 742
click at [1265, 153] on div "Living Room" at bounding box center [737, 371] width 1474 height 742
drag, startPoint x: 579, startPoint y: 155, endPoint x: 765, endPoint y: 343, distance: 264.5
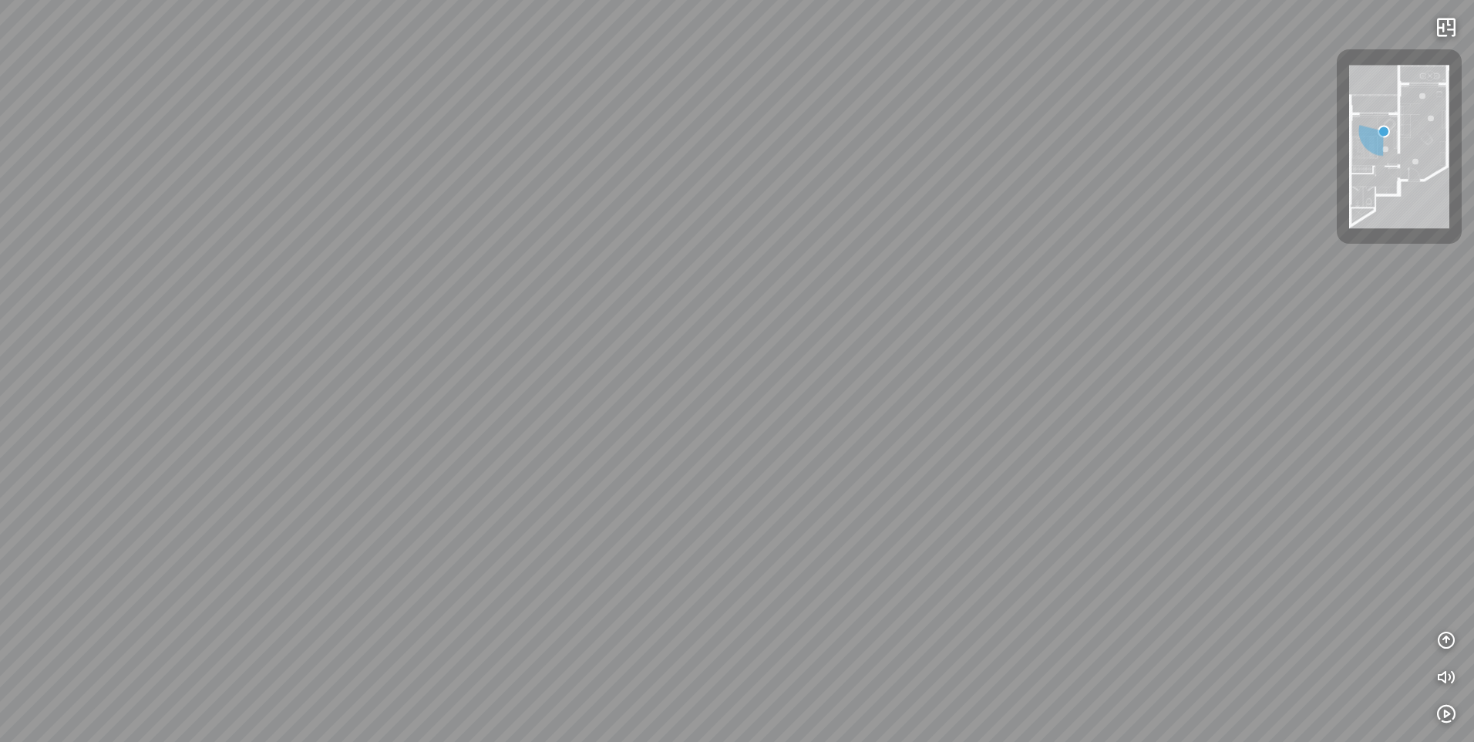
click at [582, 160] on div "Living Room" at bounding box center [737, 371] width 1474 height 742
drag, startPoint x: 765, startPoint y: 343, endPoint x: 998, endPoint y: 487, distance: 273.5
click at [998, 487] on div "Living Room" at bounding box center [737, 371] width 1474 height 742
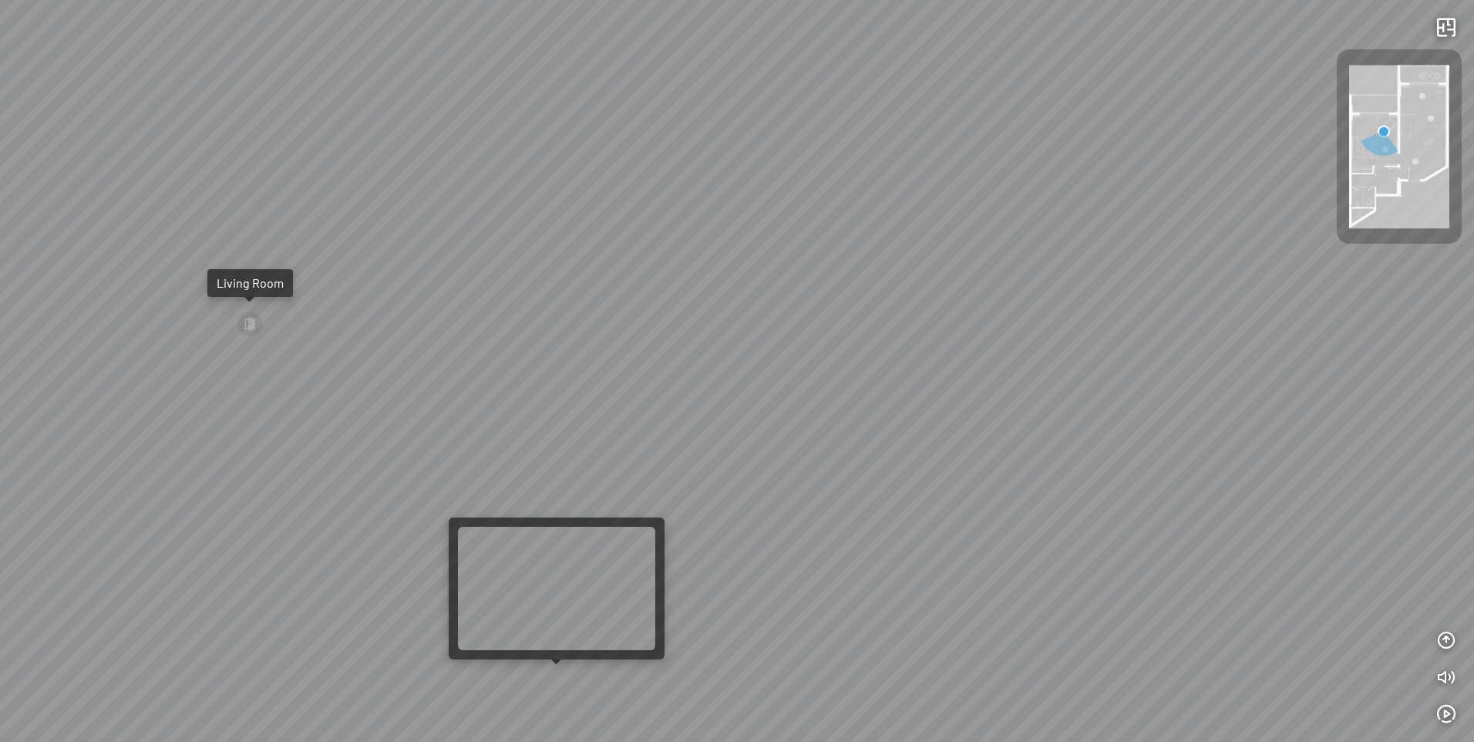
click at [560, 670] on div at bounding box center [556, 664] width 11 height 11
click at [570, 677] on div "Living Room" at bounding box center [737, 371] width 1474 height 742
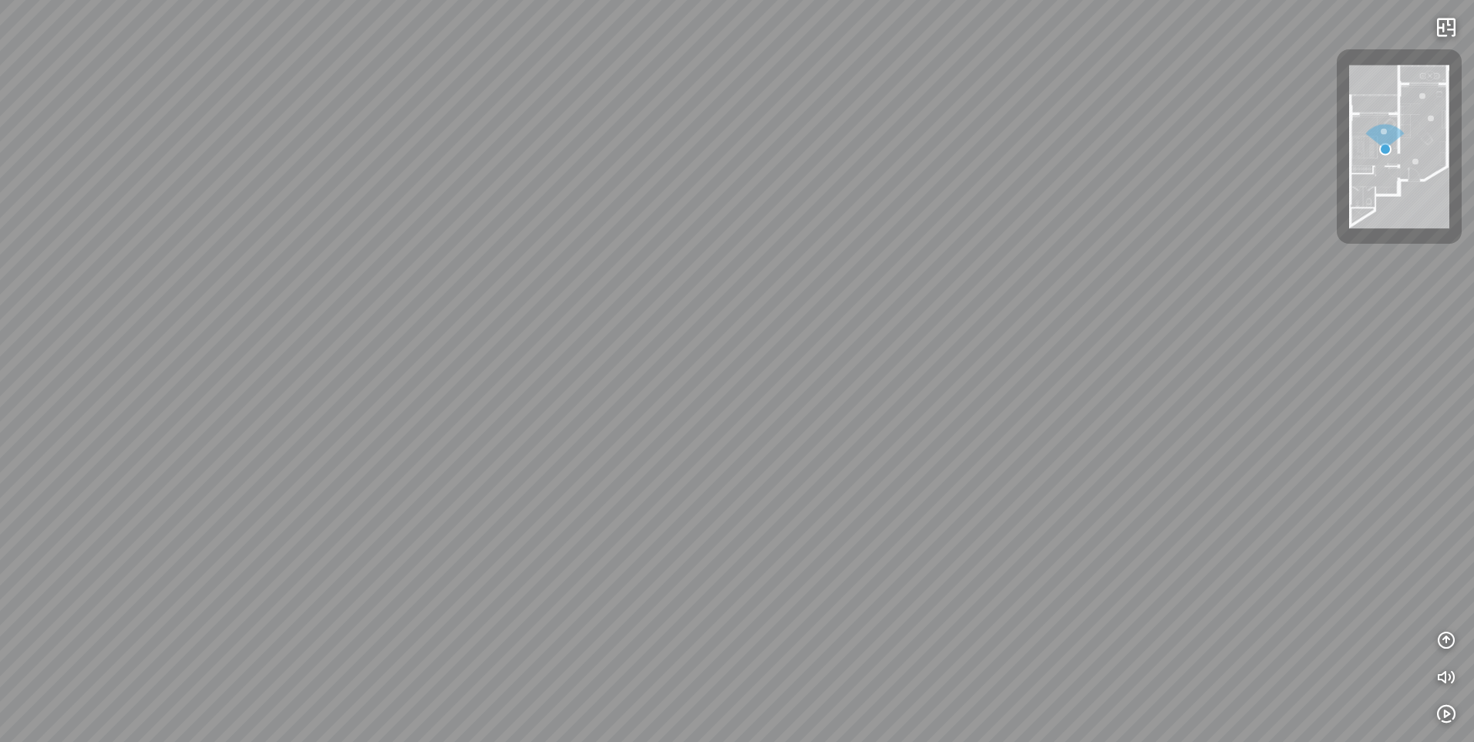
click at [570, 677] on div at bounding box center [737, 371] width 1474 height 742
click at [598, 602] on div "Living Room" at bounding box center [737, 371] width 1474 height 742
